Goal: Task Accomplishment & Management: Use online tool/utility

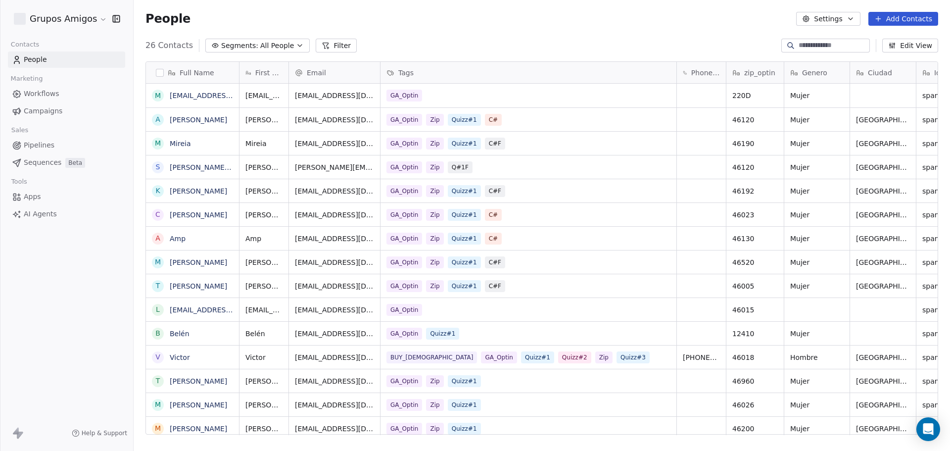
scroll to position [389, 809]
click at [93, 12] on html "Grupos Amigos Contacts People Marketing Workflows Campaigns Sales Pipelines Seq…" at bounding box center [475, 225] width 950 height 451
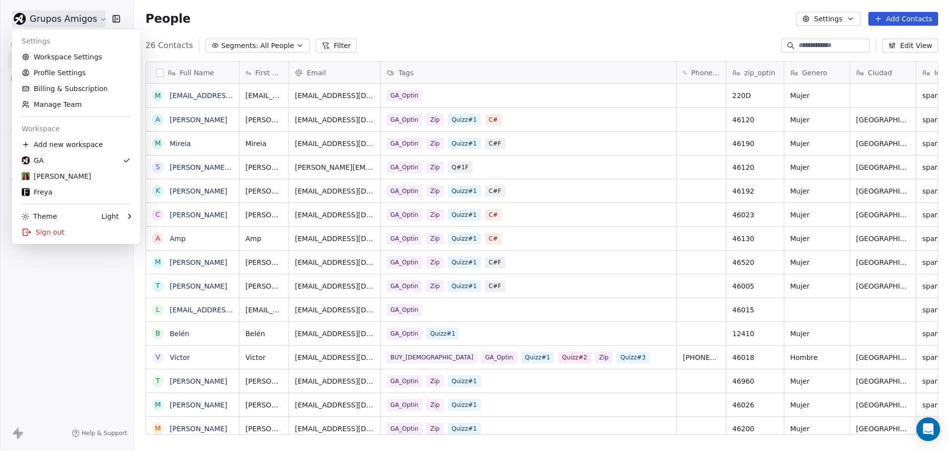
click at [57, 201] on div "Settings Workspace Settings Profile Settings Billing & Subscription Manage Team…" at bounding box center [76, 136] width 129 height 215
click at [61, 189] on div "Freya" at bounding box center [76, 192] width 109 height 10
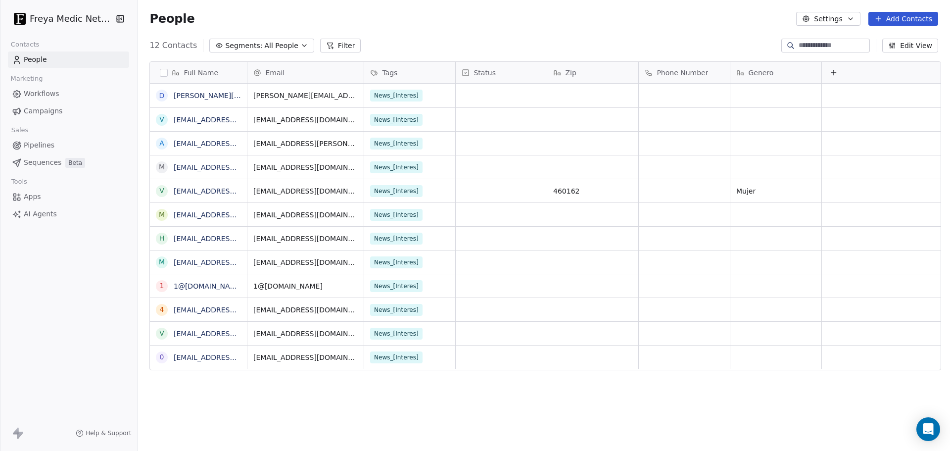
scroll to position [389, 808]
click at [40, 199] on span "Apps" at bounding box center [32, 196] width 17 height 10
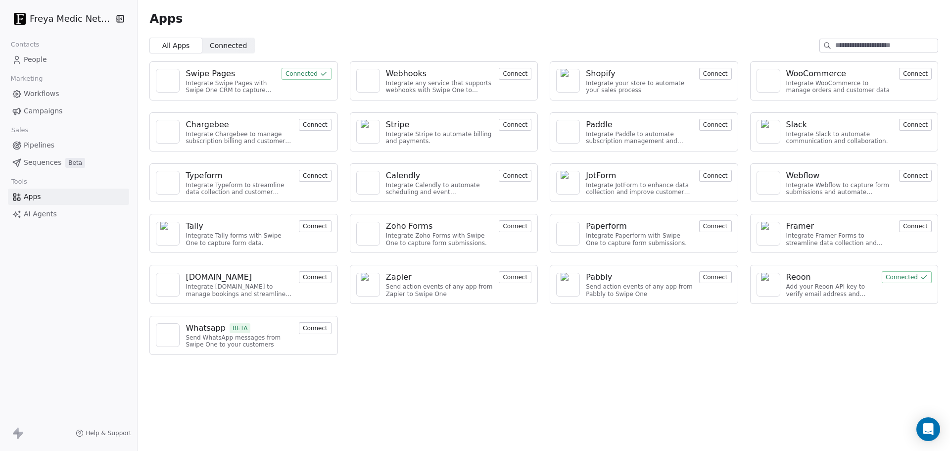
click at [49, 213] on span "AI Agents" at bounding box center [40, 214] width 33 height 10
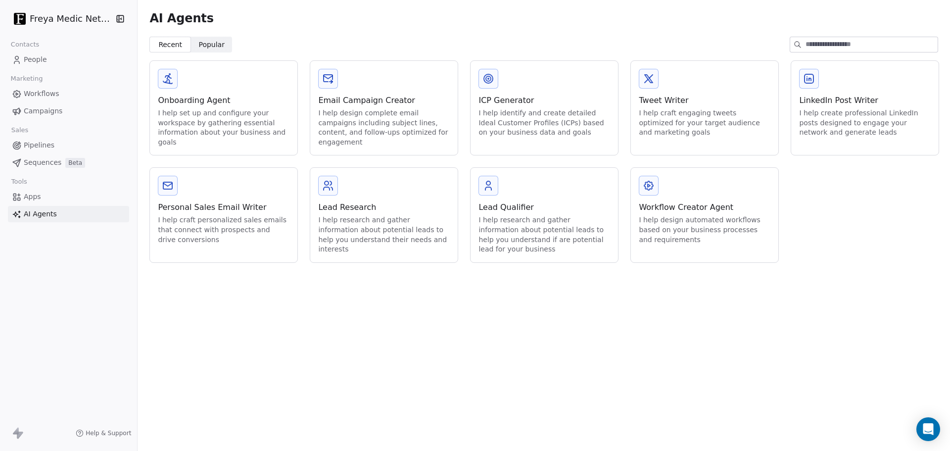
click at [62, 200] on link "Apps" at bounding box center [68, 196] width 121 height 16
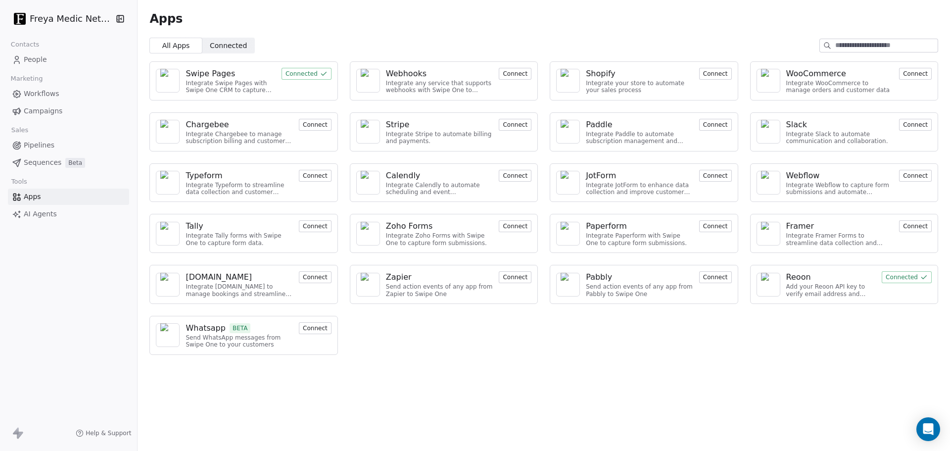
click at [321, 329] on button "Connect" at bounding box center [315, 328] width 33 height 12
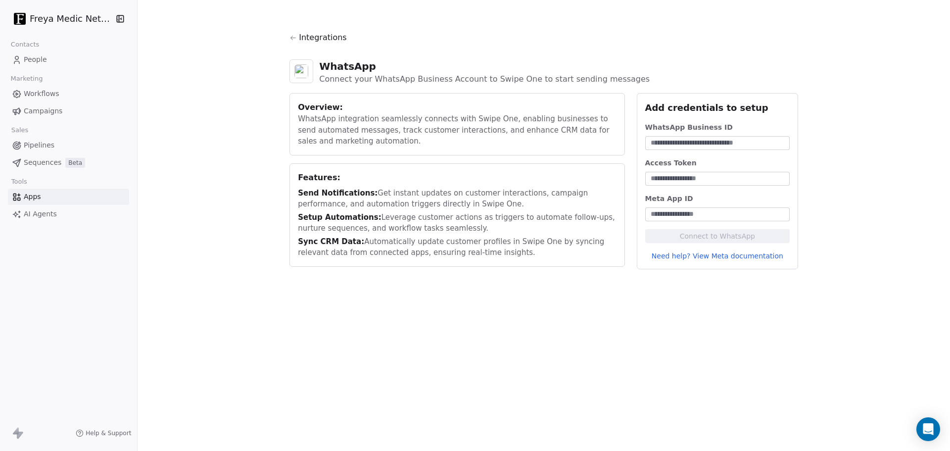
click at [312, 39] on span "Integrations" at bounding box center [323, 38] width 48 height 12
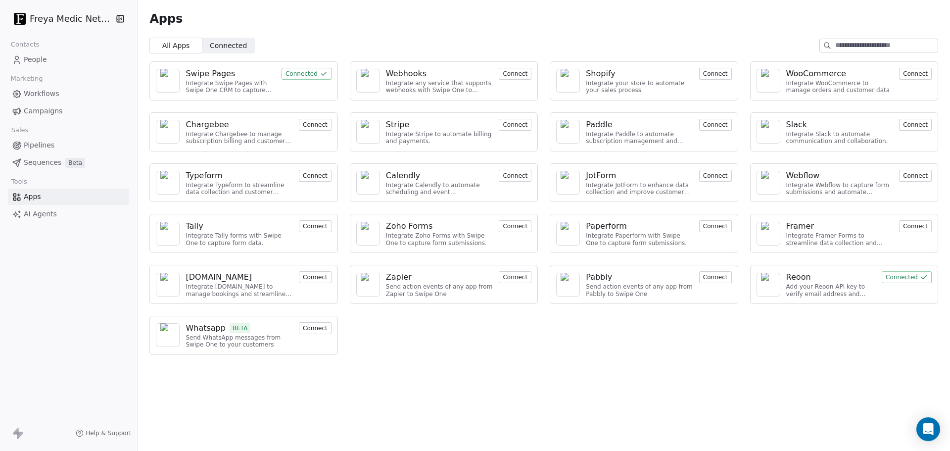
click at [755, 331] on div "Swipe Pages Integrate Swipe Pages with Swipe One CRM to capture lead data. Conn…" at bounding box center [544, 207] width 812 height 309
click at [210, 45] on span "Connected" at bounding box center [228, 46] width 37 height 10
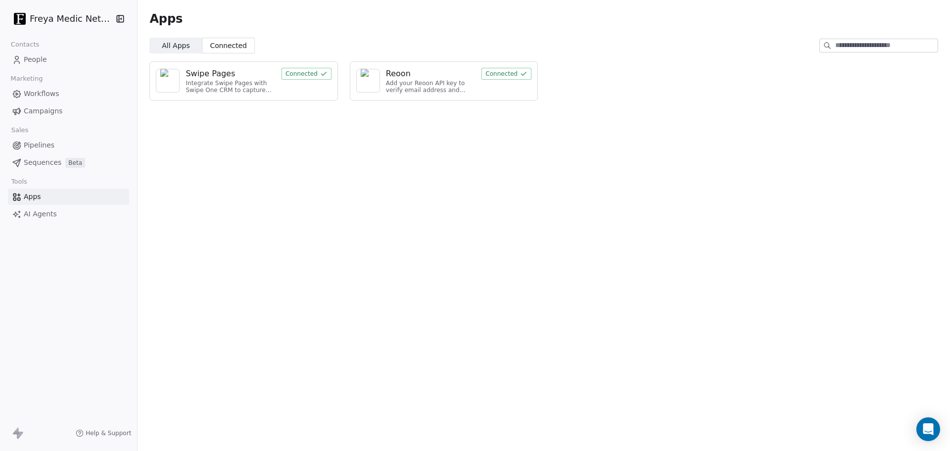
click at [176, 47] on span "All Apps" at bounding box center [176, 46] width 28 height 10
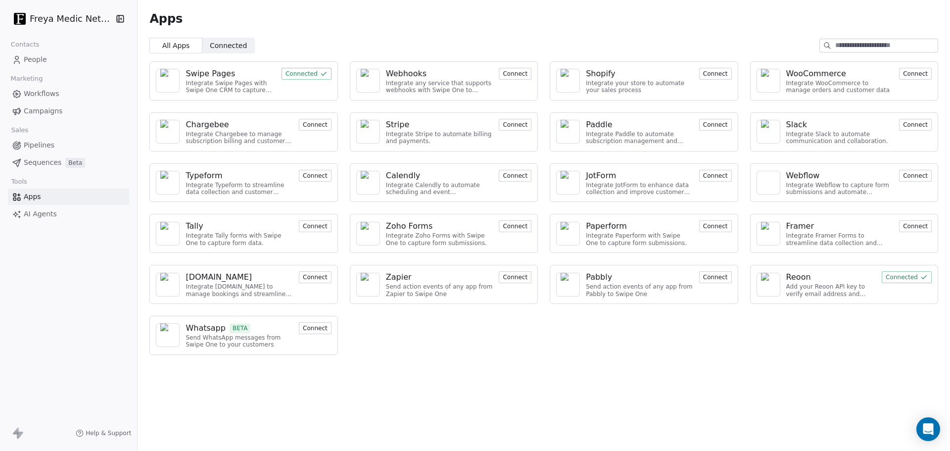
click at [630, 370] on div "Apps All Apps All Apps Connected Connected Swipe Pages Integrate Swipe Pages wi…" at bounding box center [544, 225] width 812 height 451
